Goal: Navigation & Orientation: Go to known website

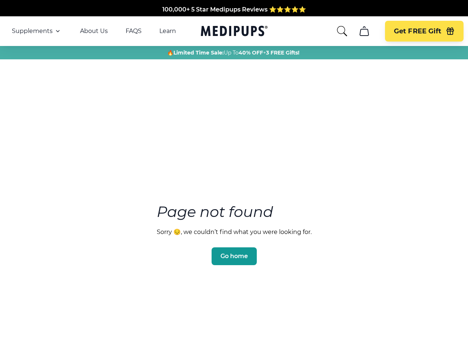
click at [234, 178] on section "Page not found Sorry 😔, we couldn’t find what you were looking for. Go home" at bounding box center [234, 216] width 468 height 285
click at [37, 31] on span "Supplements" at bounding box center [32, 30] width 41 height 7
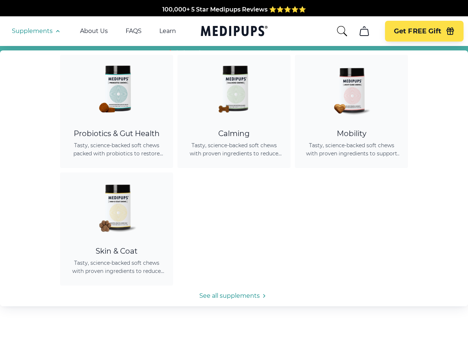
click at [57, 31] on icon "button" at bounding box center [57, 31] width 9 height 9
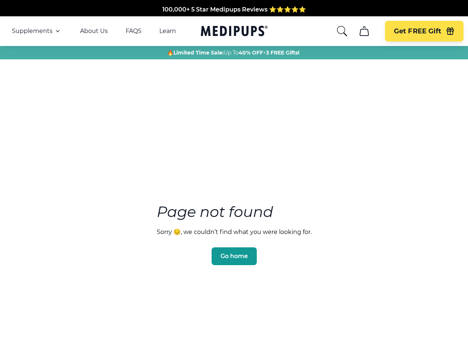
click at [342, 31] on icon "search" at bounding box center [342, 31] width 12 height 12
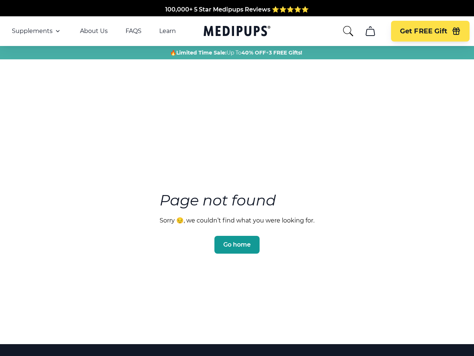
click at [365, 31] on icon "cart" at bounding box center [371, 31] width 12 height 12
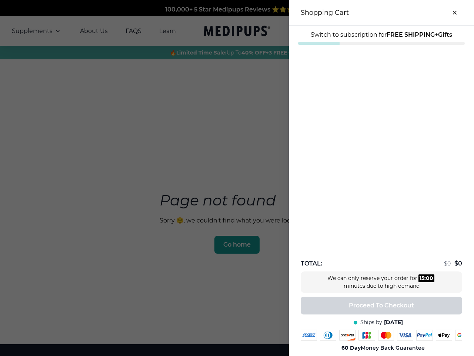
click at [364, 31] on div at bounding box center [237, 178] width 474 height 356
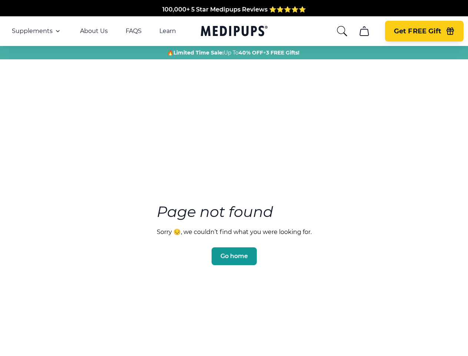
click at [424, 31] on span "Get FREE Gift" at bounding box center [417, 31] width 47 height 9
click at [450, 31] on icon "button" at bounding box center [450, 32] width 7 height 5
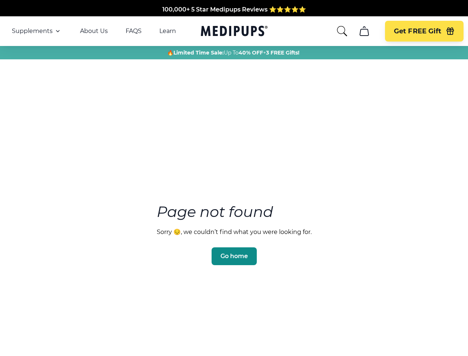
click at [234, 252] on span "Go home" at bounding box center [234, 255] width 27 height 7
